Goal: Task Accomplishment & Management: Manage account settings

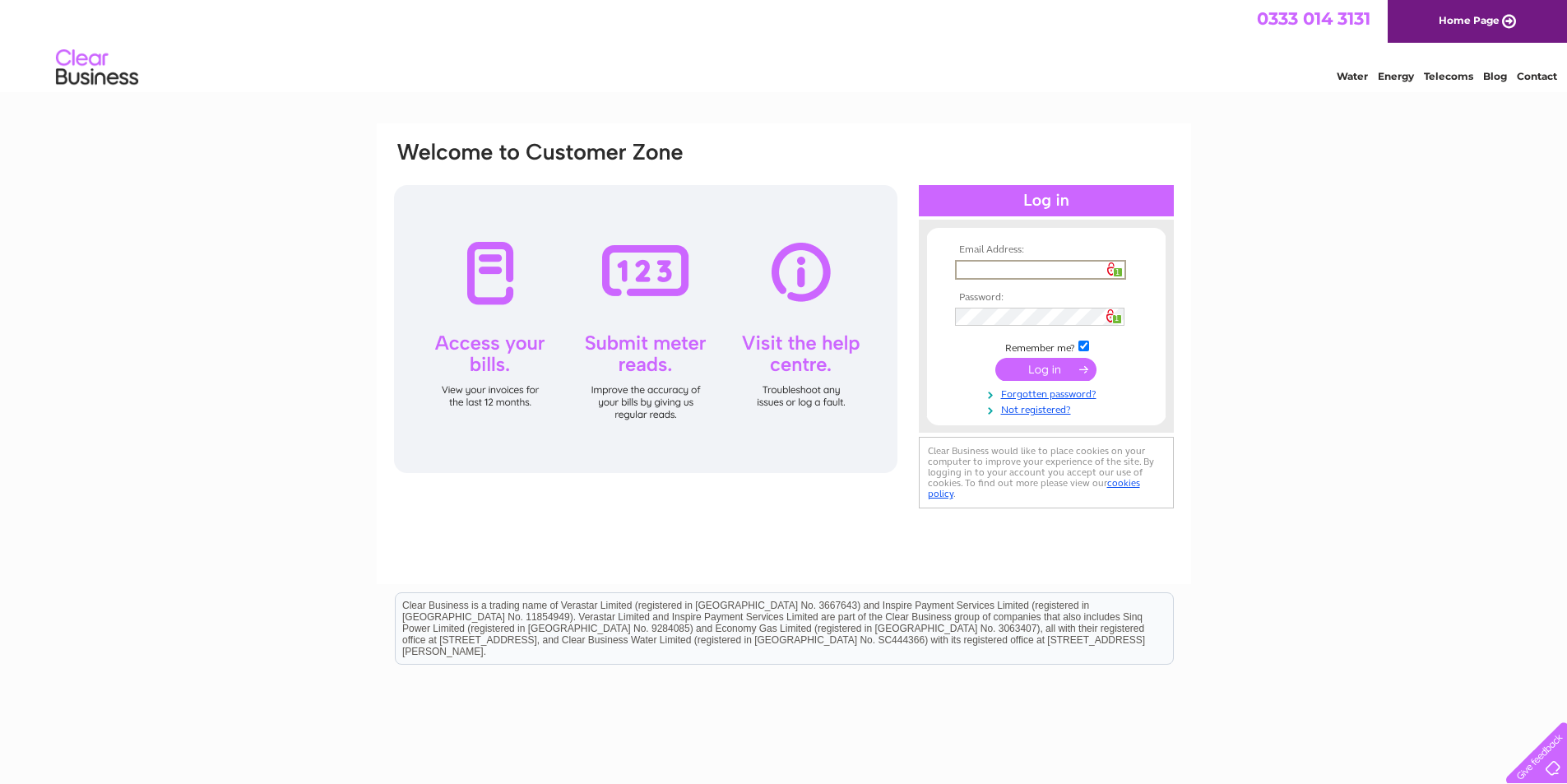
type input "[EMAIL_ADDRESS][DOMAIN_NAME]"
click at [1026, 363] on input "submit" at bounding box center [1046, 368] width 101 height 23
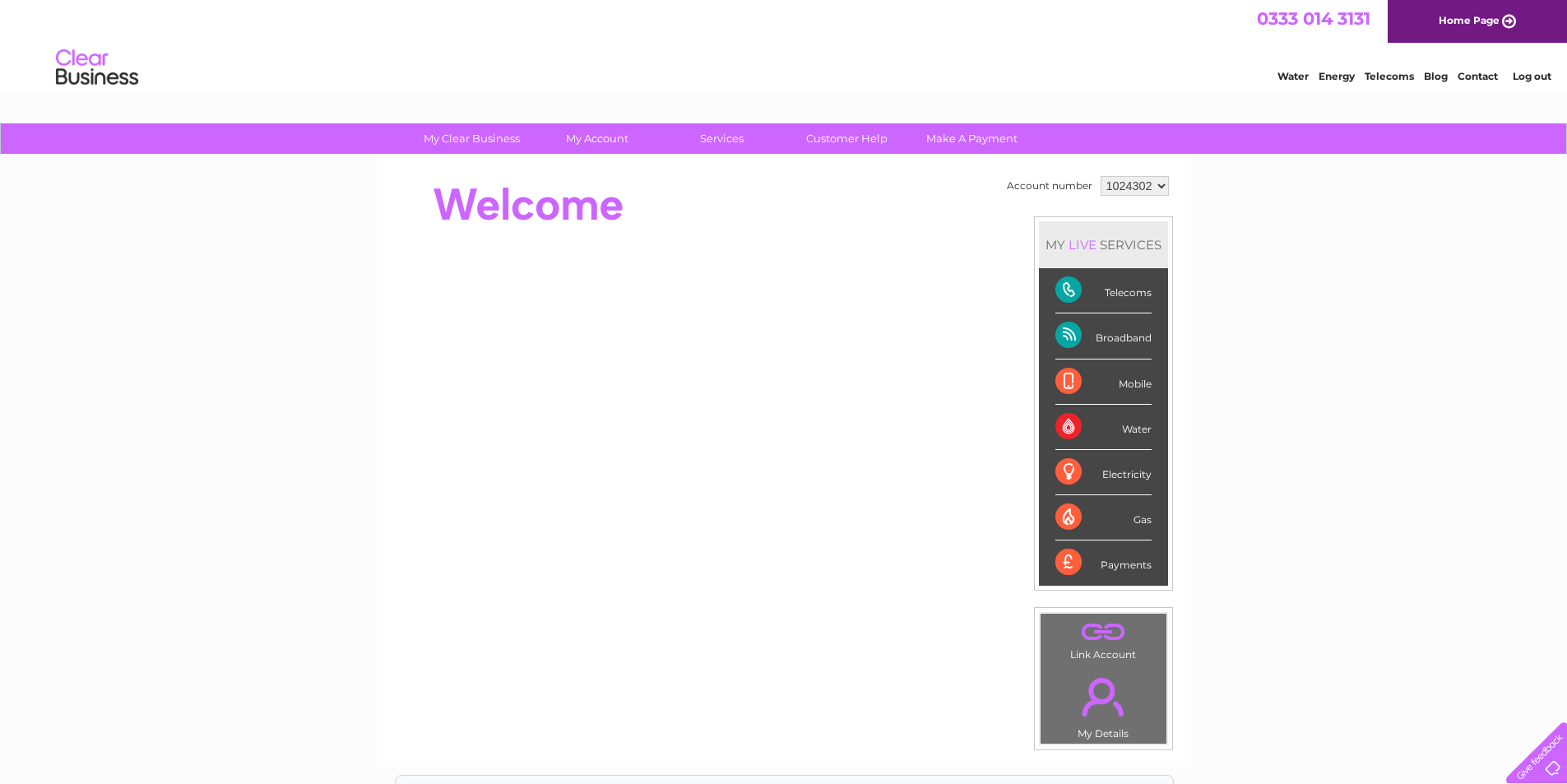
click at [1119, 339] on div "Broadband" at bounding box center [1104, 335] width 96 height 45
click at [1067, 335] on div "Broadband" at bounding box center [1104, 335] width 96 height 45
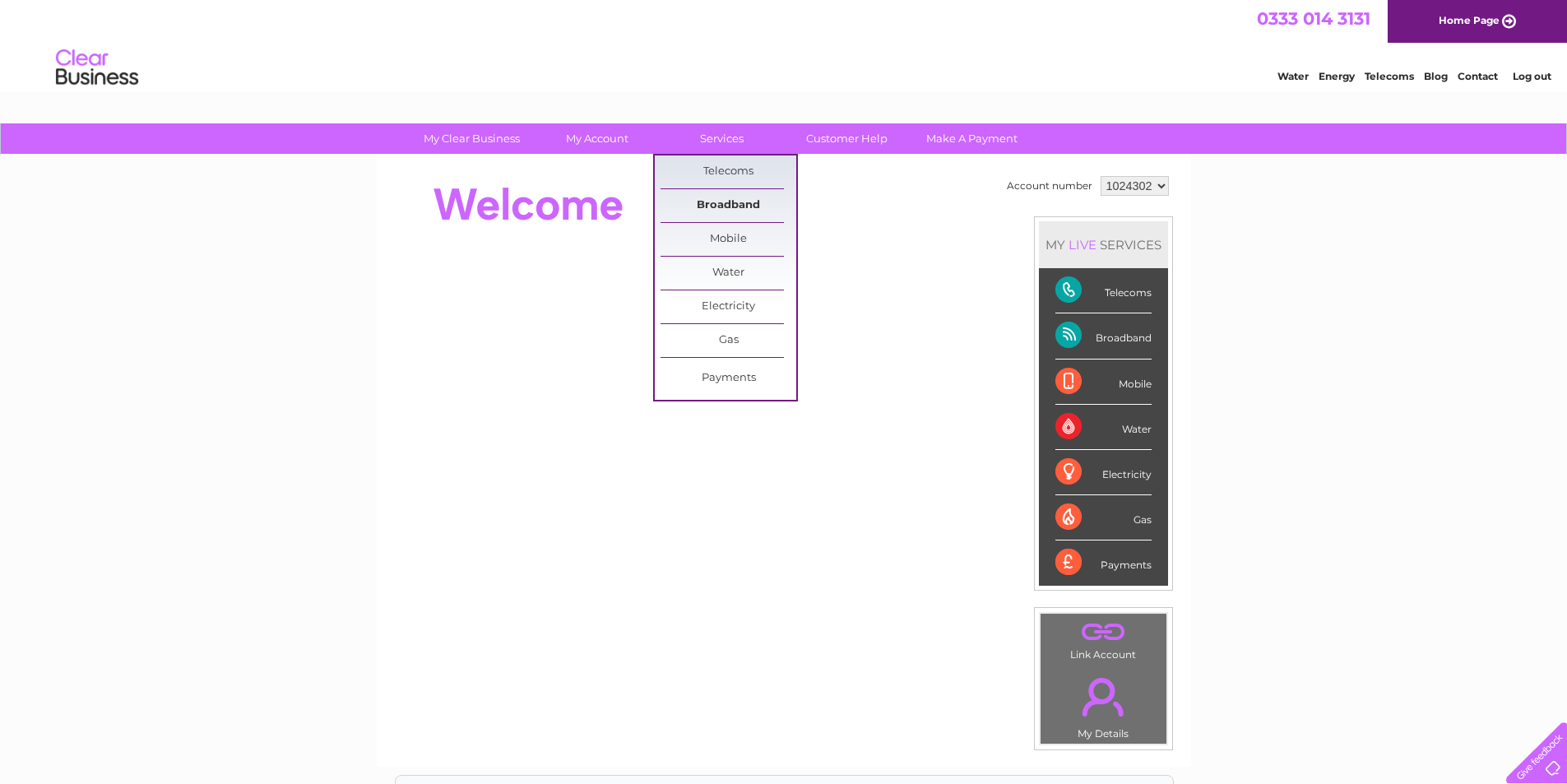
click at [732, 206] on link "Broadband" at bounding box center [729, 205] width 136 height 33
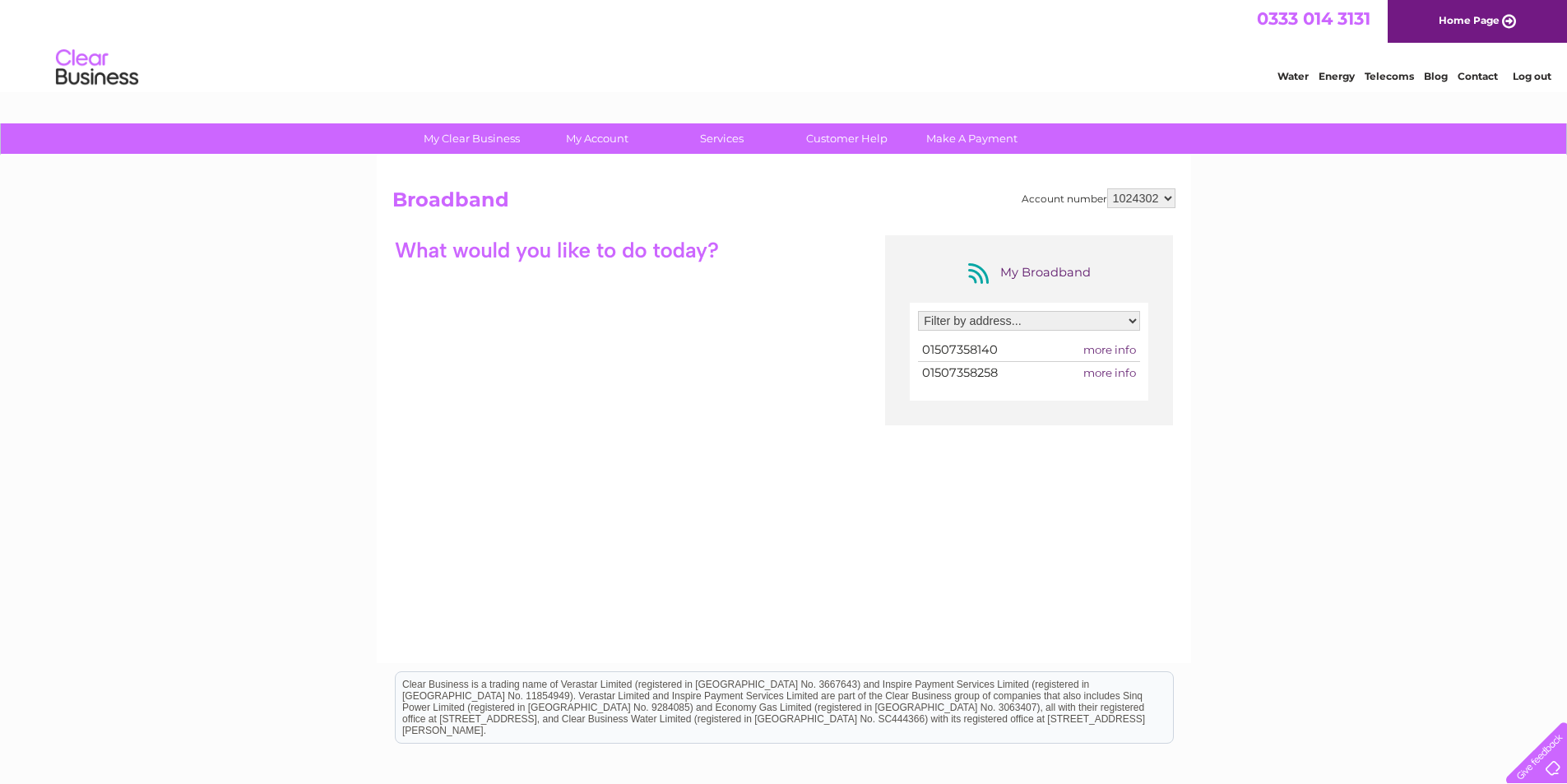
click at [1115, 369] on span "more info" at bounding box center [1110, 372] width 53 height 13
click at [1093, 320] on select "Filter by address... Ark Cottage, Donna Nook Road, North Somercotes, Louth, Lin…" at bounding box center [1028, 321] width 222 height 19
select select "1794157"
click at [918, 311] on select "Filter by address... Ark Cottage, Donna Nook Road, North Somercotes, Louth, Lin…" at bounding box center [1028, 321] width 222 height 19
click at [1115, 346] on span "more info" at bounding box center [1110, 349] width 53 height 13
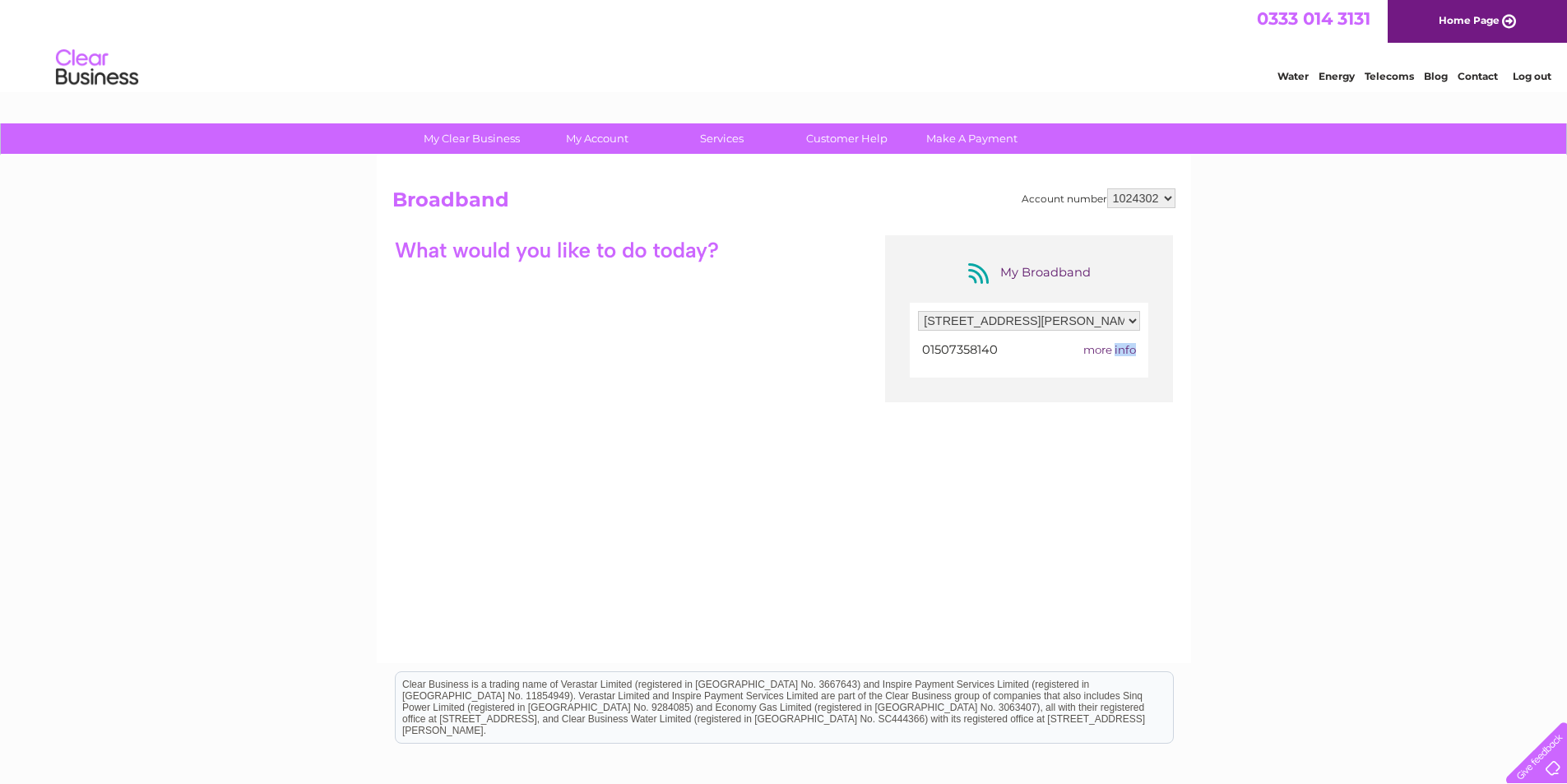
click at [1115, 346] on span "more info" at bounding box center [1110, 349] width 53 height 13
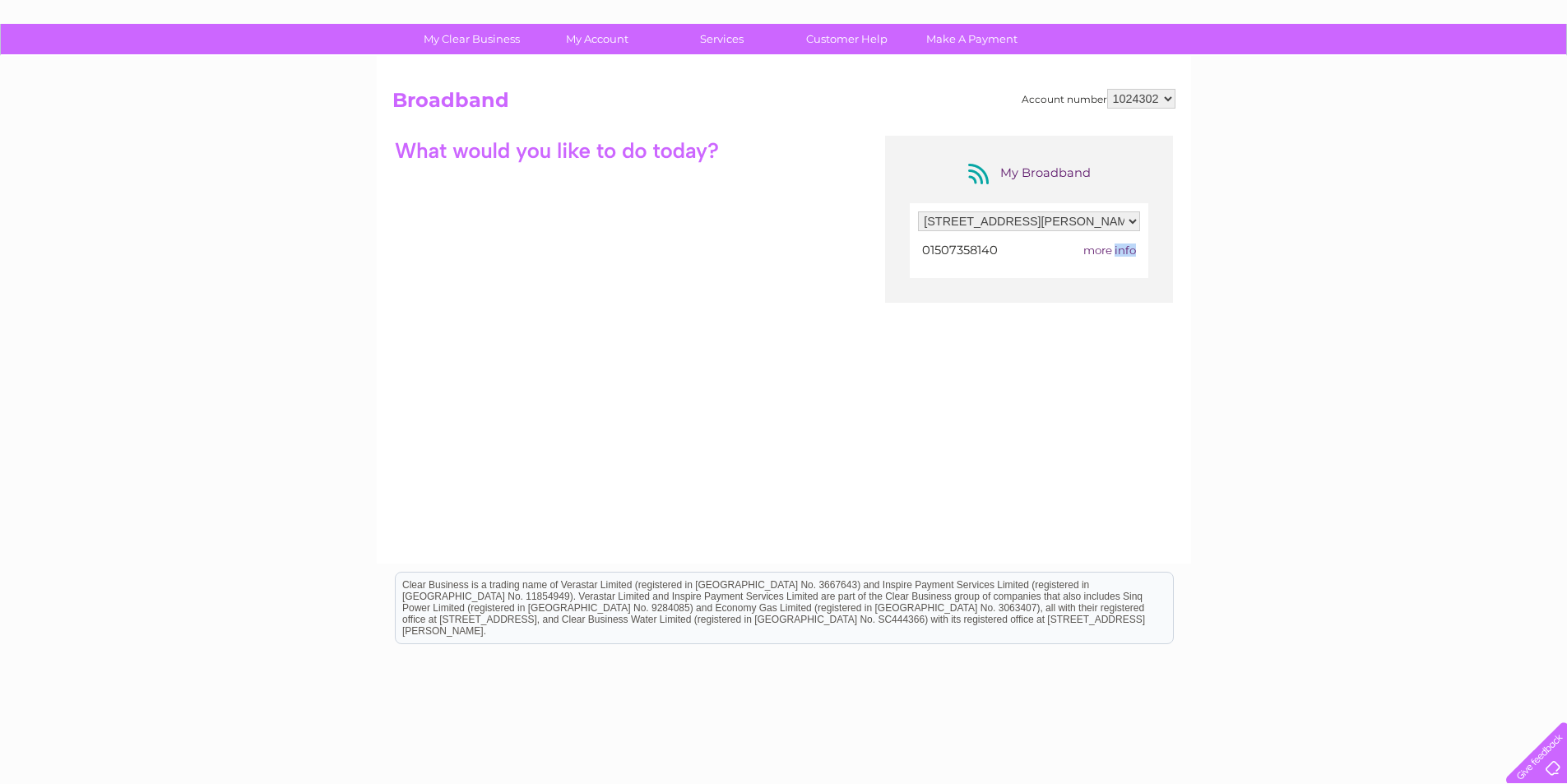
scroll to position [172, 0]
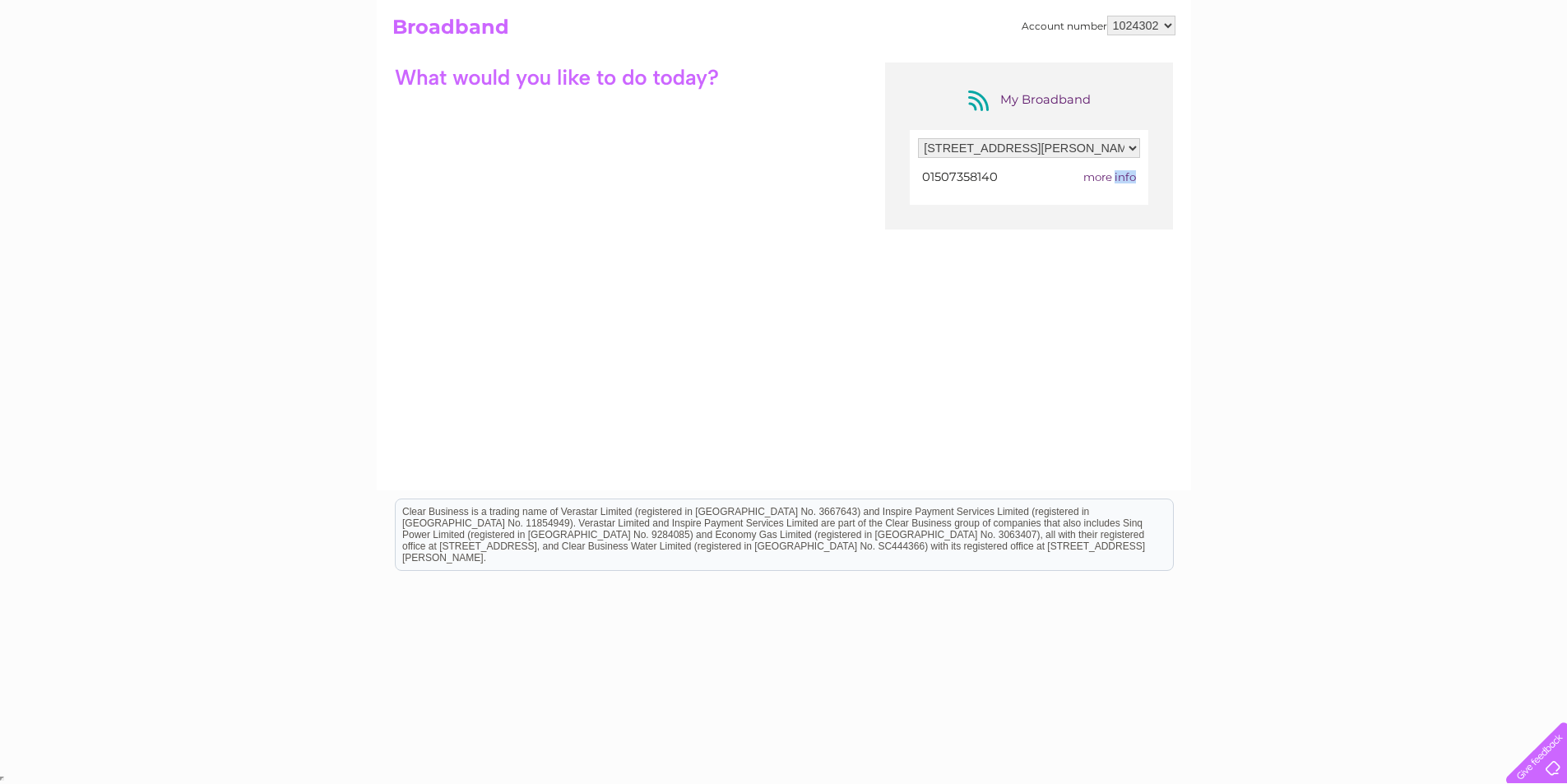
click at [975, 145] on select "Filter by address... Ark Cottage, Donna Nook Road, North Somercotes, Louth, Lin…" at bounding box center [1028, 148] width 222 height 19
click at [918, 138] on select "Filter by address... Ark Cottage, Donna Nook Road, North Somercotes, Louth, Lin…" at bounding box center [1028, 148] width 222 height 19
click at [996, 185] on td "01507358140" at bounding box center [982, 177] width 128 height 22
click at [1123, 173] on span "more info" at bounding box center [1110, 177] width 53 height 13
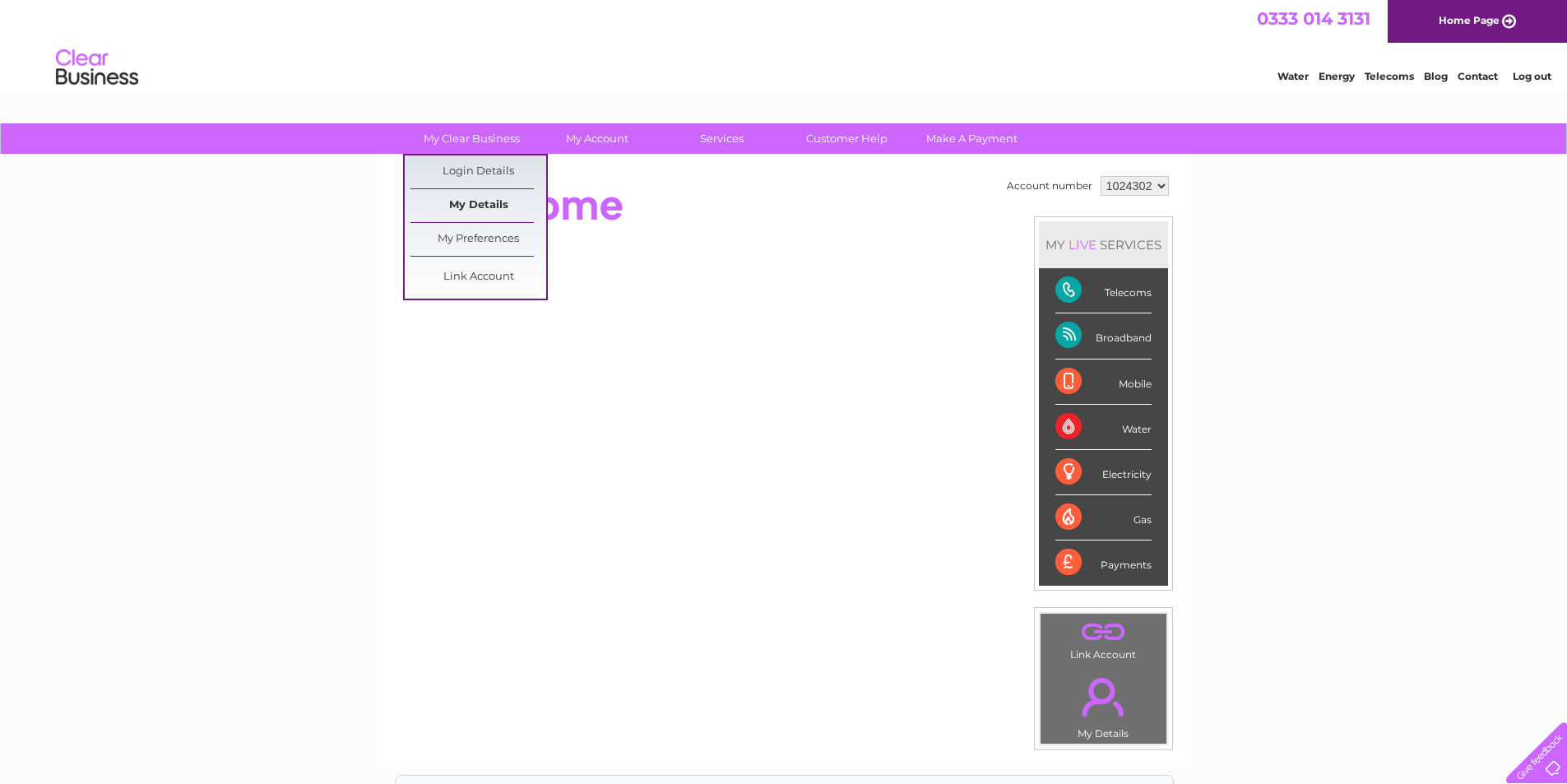
click at [486, 200] on link "My Details" at bounding box center [478, 205] width 136 height 33
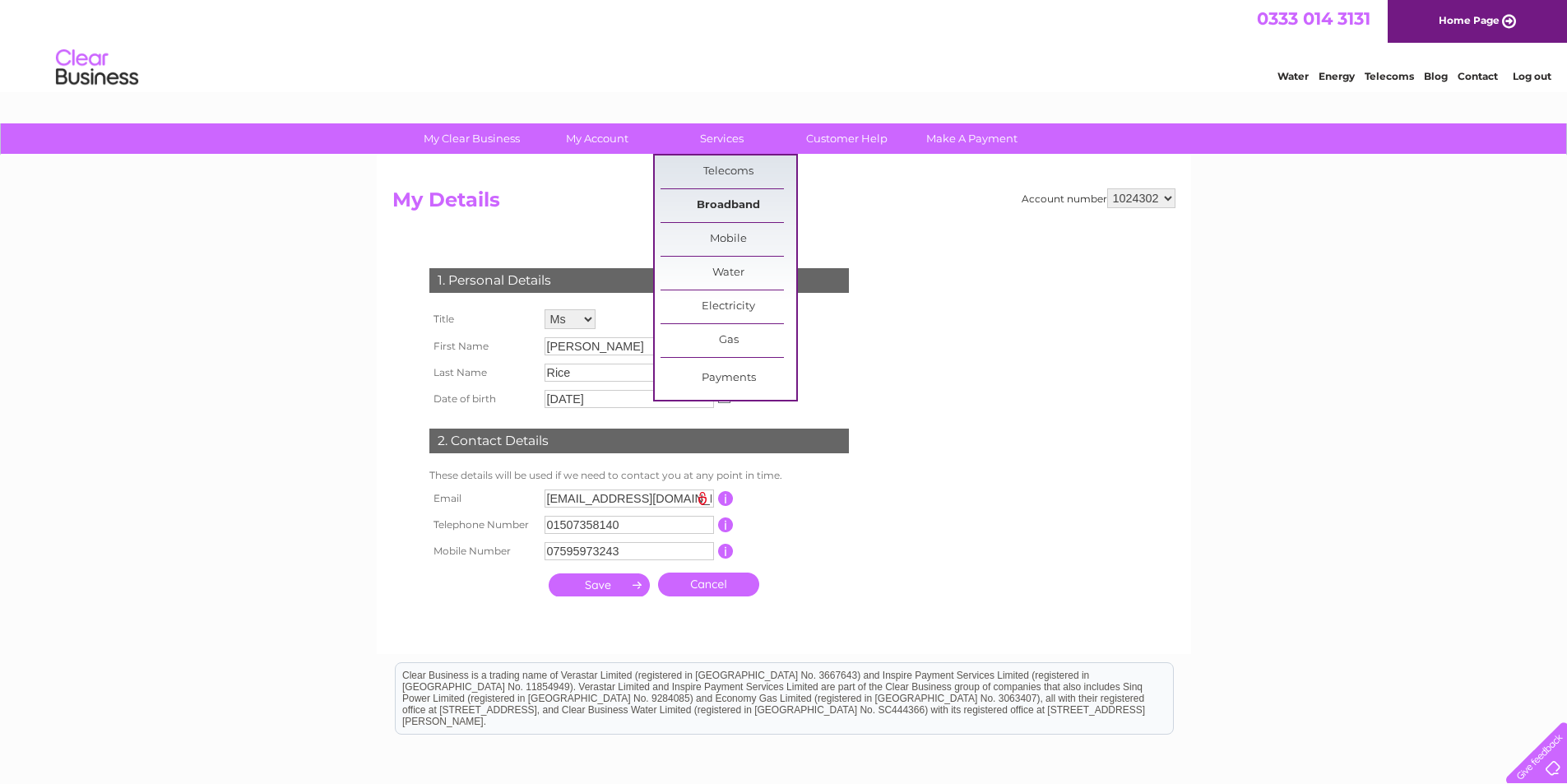
click at [742, 201] on link "Broadband" at bounding box center [729, 205] width 136 height 33
